Goal: Information Seeking & Learning: Learn about a topic

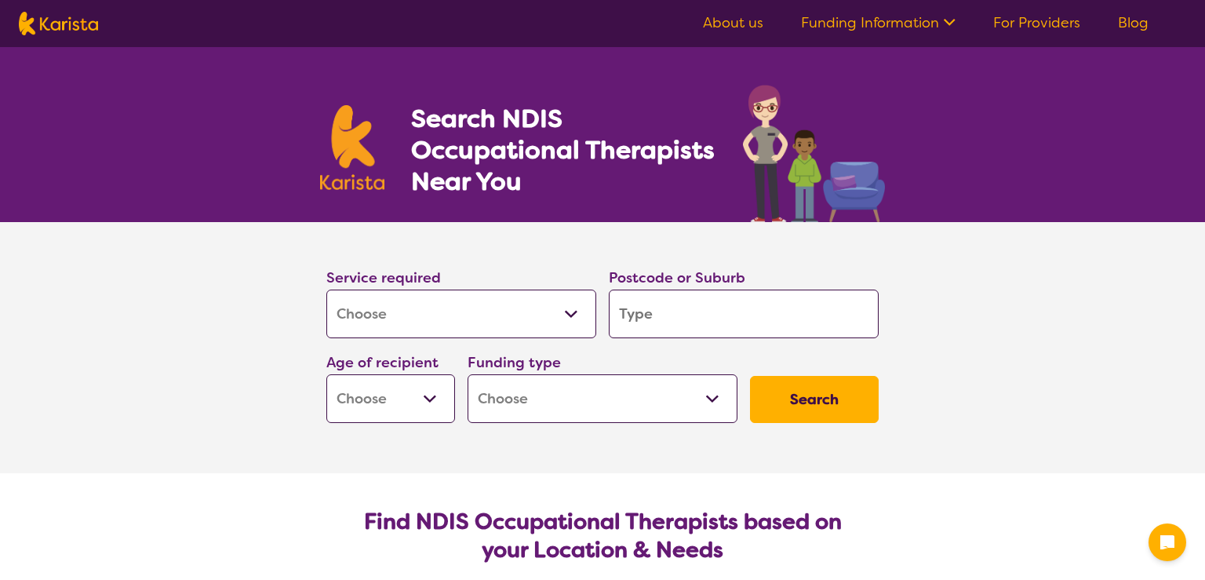
select select "[MEDICAL_DATA]"
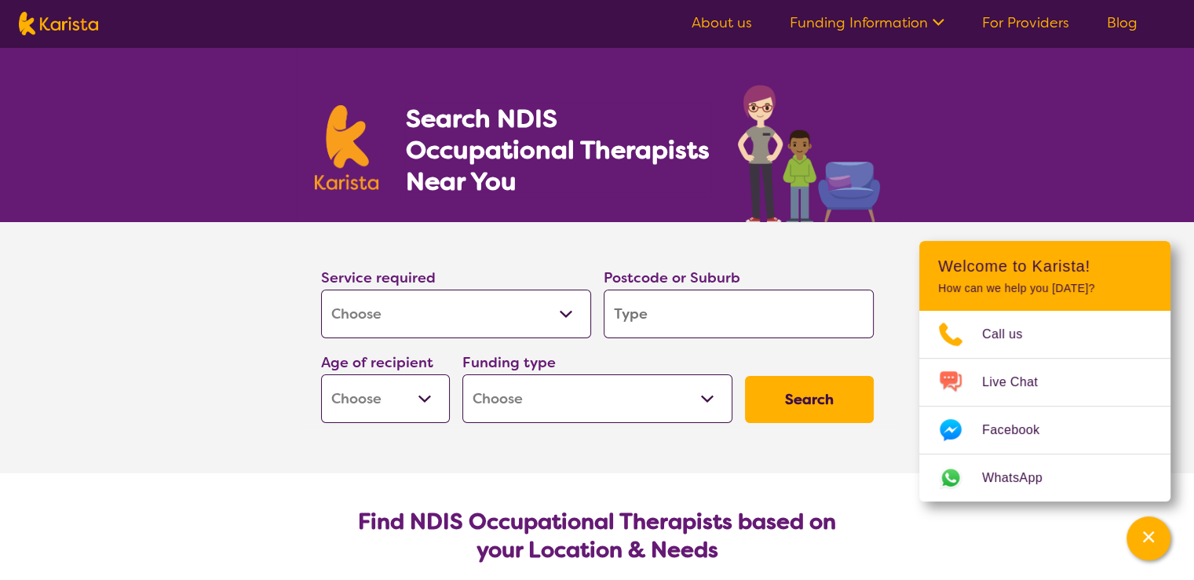
click at [675, 315] on input "search" at bounding box center [738, 314] width 270 height 49
type input "2"
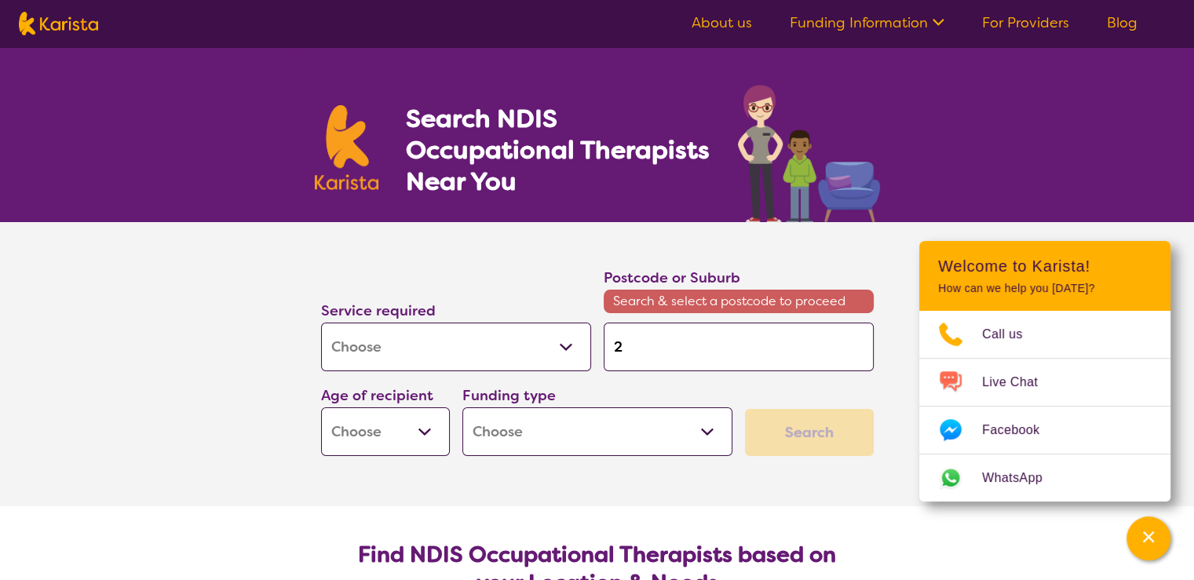
type input "25"
type input "259"
type input "2594"
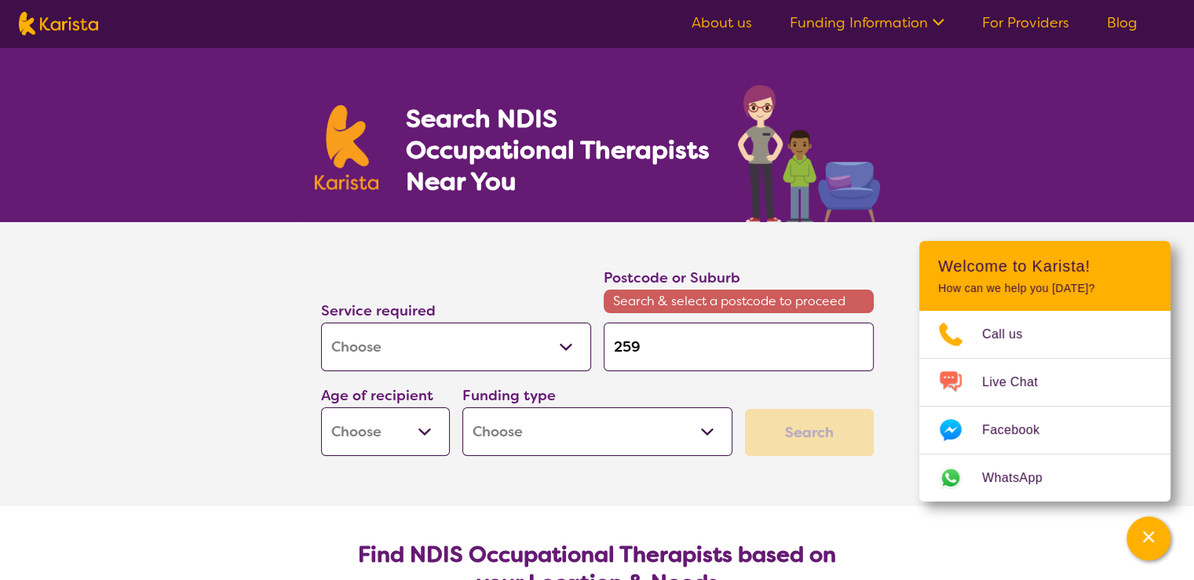
type input "2594"
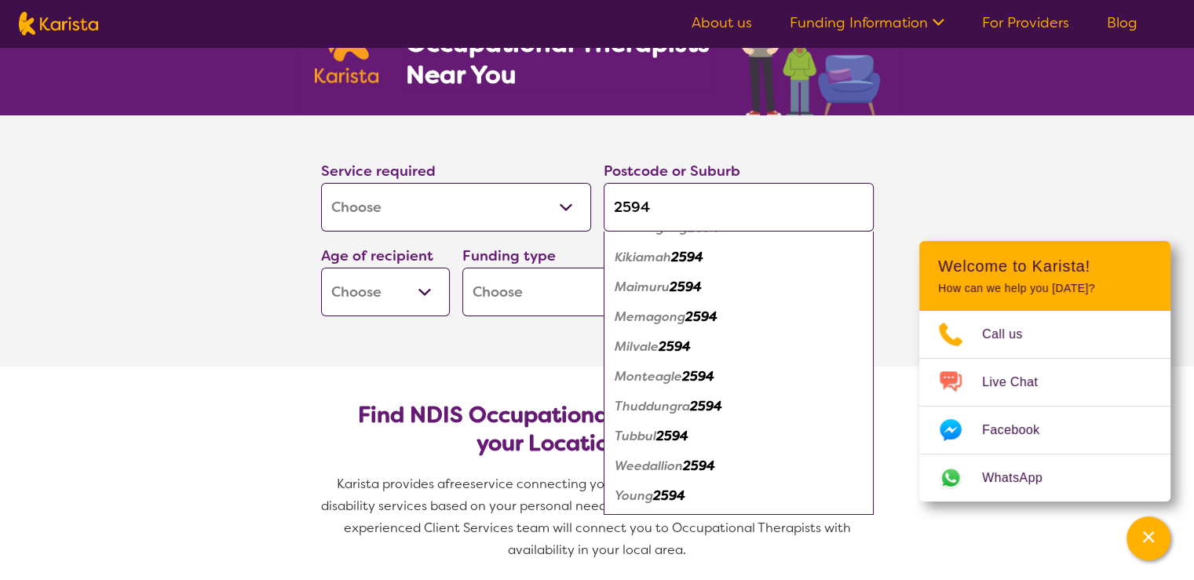
scroll to position [157, 0]
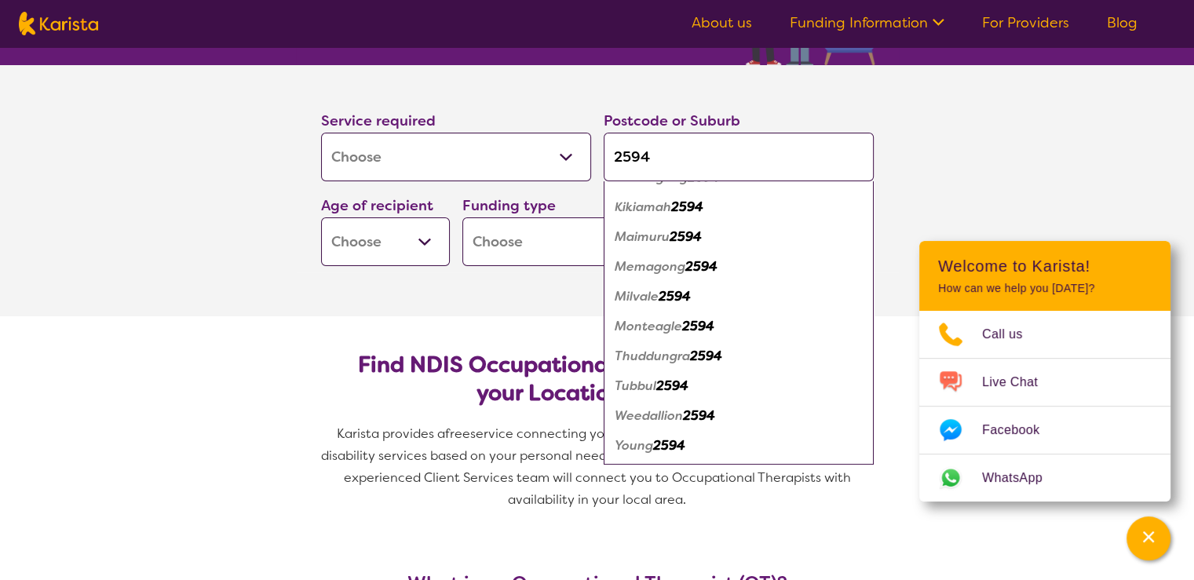
type input "2594"
click at [659, 445] on em "2594" at bounding box center [669, 445] width 32 height 16
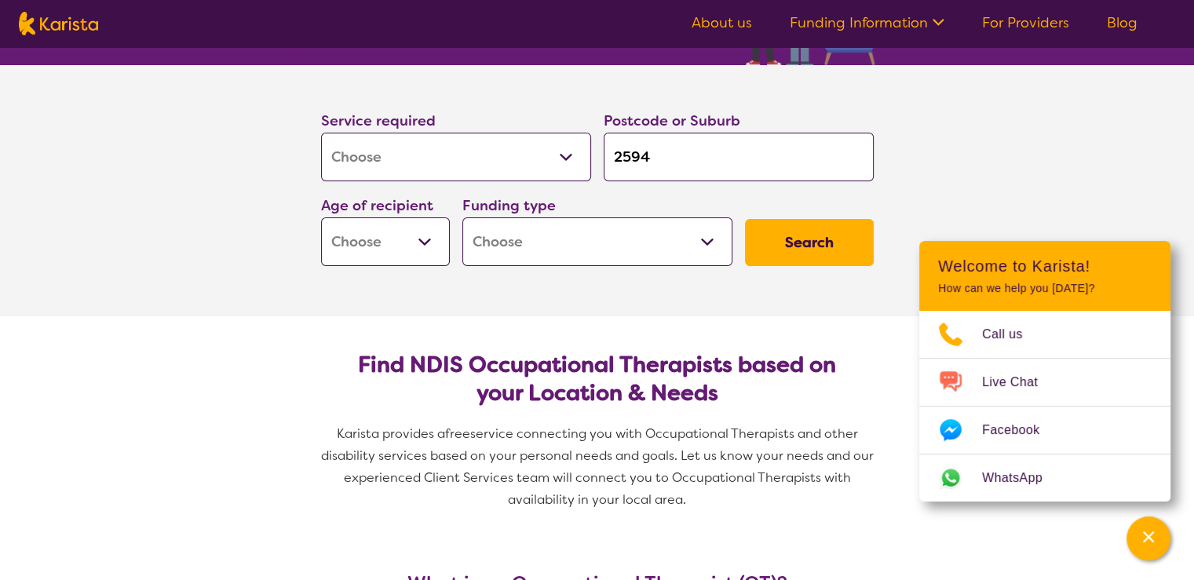
click at [789, 235] on button "Search" at bounding box center [809, 242] width 129 height 47
click at [390, 239] on select "Early Childhood - 0 to 9 Child - 10 to 11 Adolescent - 12 to 17 Adult - 18 to 6…" at bounding box center [385, 241] width 129 height 49
select select "EC"
click at [321, 217] on select "Early Childhood - 0 to 9 Child - 10 to 11 Adolescent - 12 to 17 Adult - 18 to 6…" at bounding box center [385, 241] width 129 height 49
select select "EC"
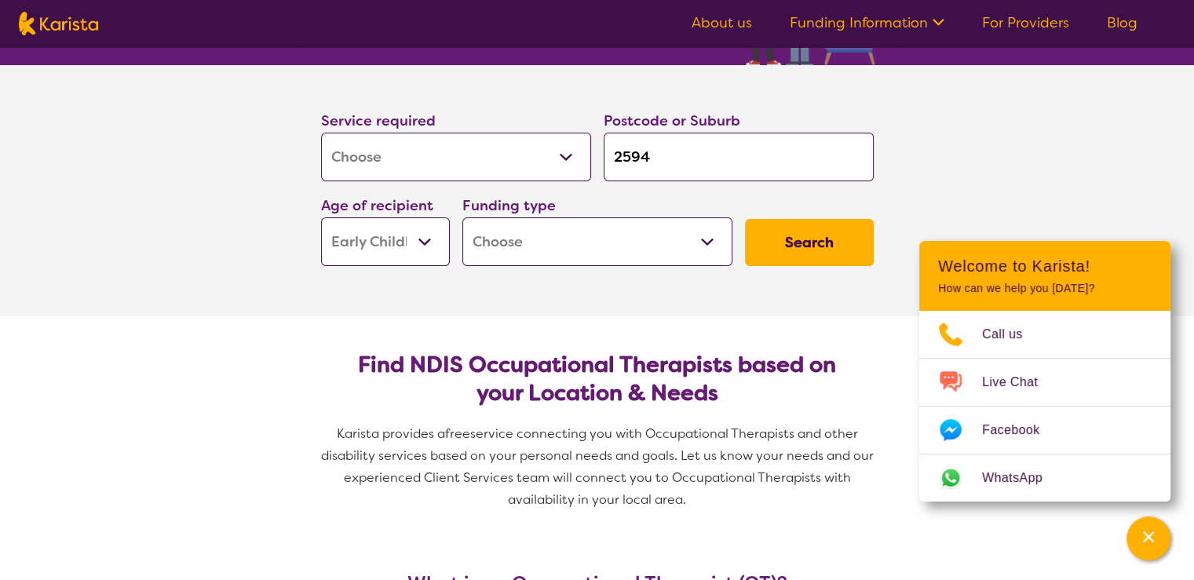
click at [538, 249] on select "Home Care Package (HCP) National Disability Insurance Scheme (NDIS) I don't know" at bounding box center [597, 241] width 270 height 49
select select "i-don-t-know"
click at [462, 217] on select "Home Care Package (HCP) National Disability Insurance Scheme (NDIS) I don't know" at bounding box center [597, 241] width 270 height 49
select select "i-don-t-know"
click at [816, 258] on button "Search" at bounding box center [809, 242] width 129 height 47
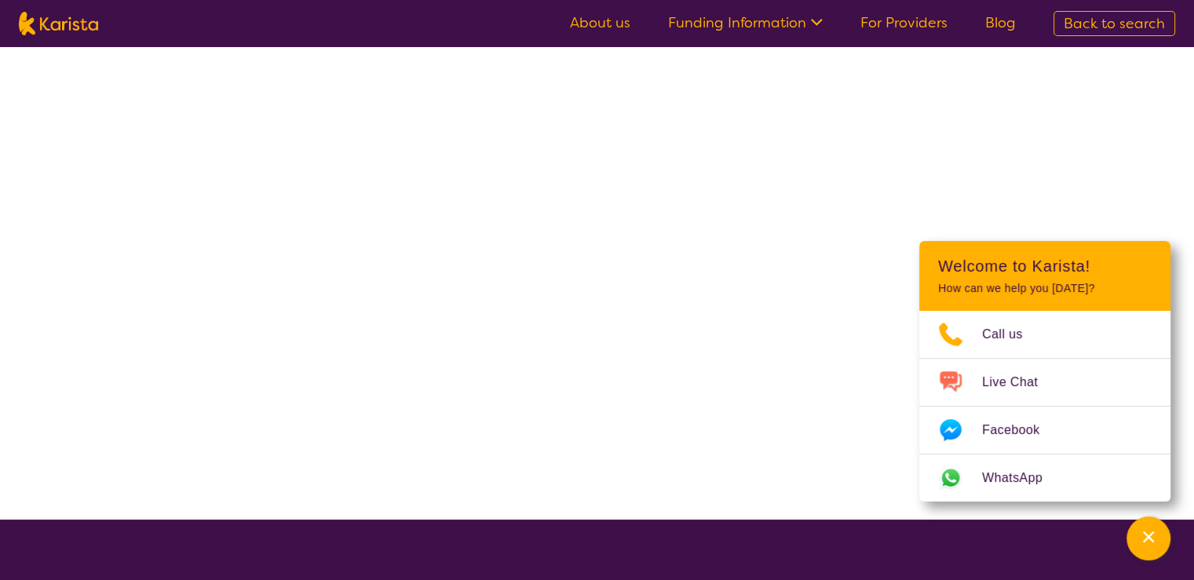
select select "[MEDICAL_DATA]"
select select "EC"
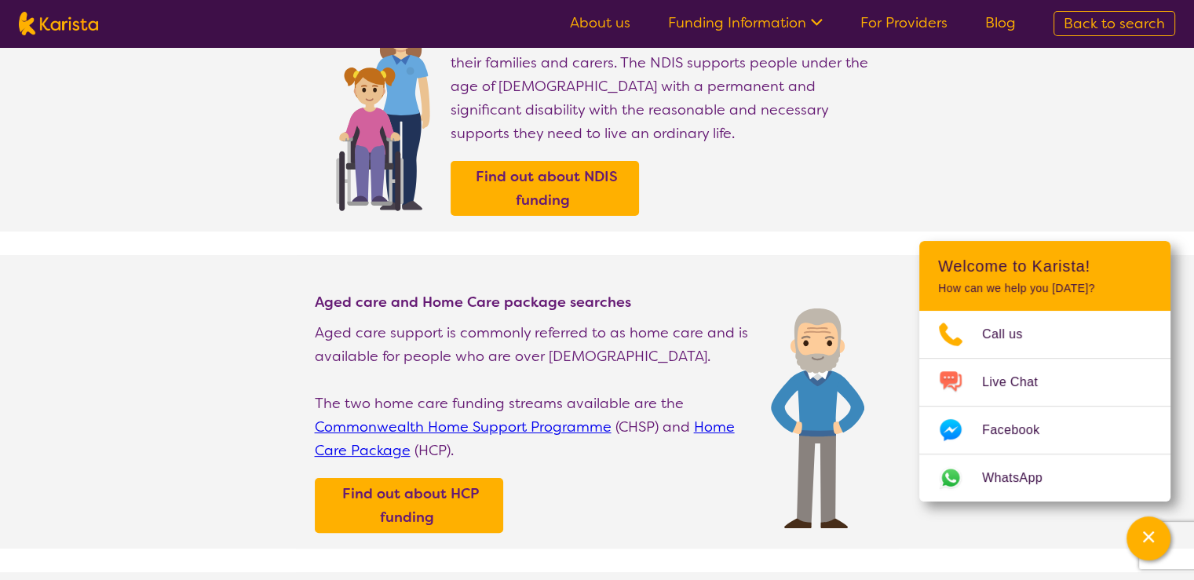
scroll to position [235, 0]
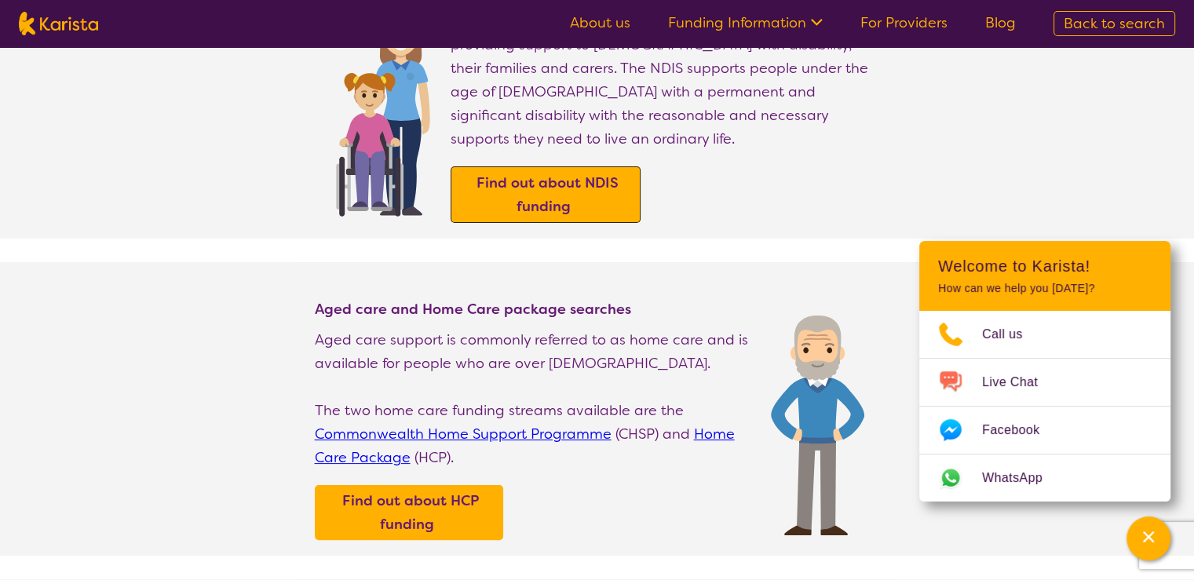
click at [515, 173] on b "Find out about NDIS funding" at bounding box center [547, 194] width 142 height 42
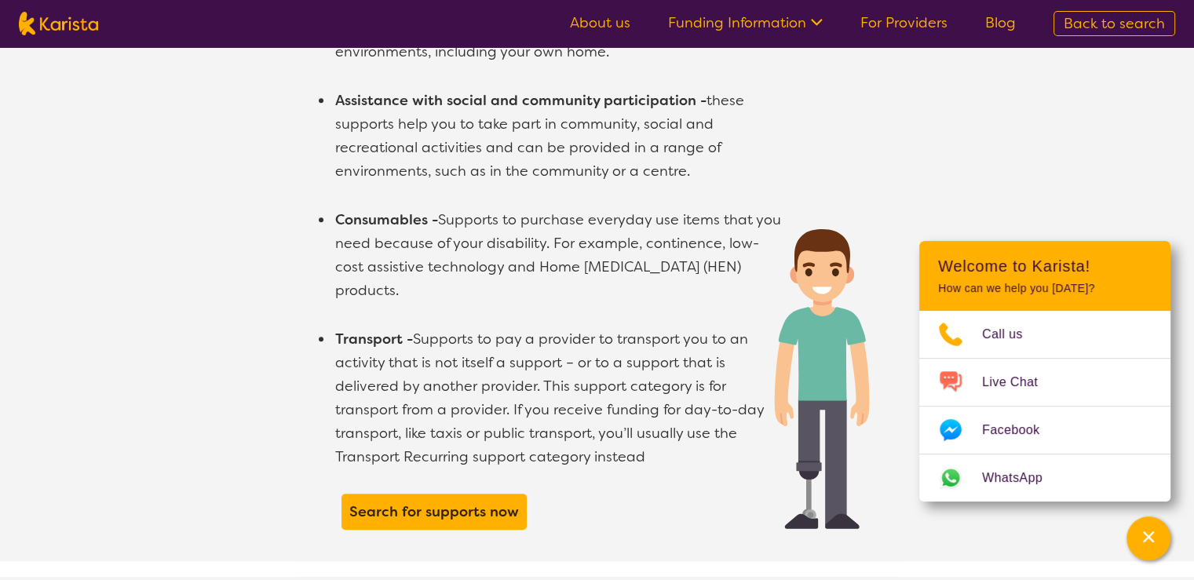
scroll to position [1256, 0]
